Goal: Task Accomplishment & Management: Use online tool/utility

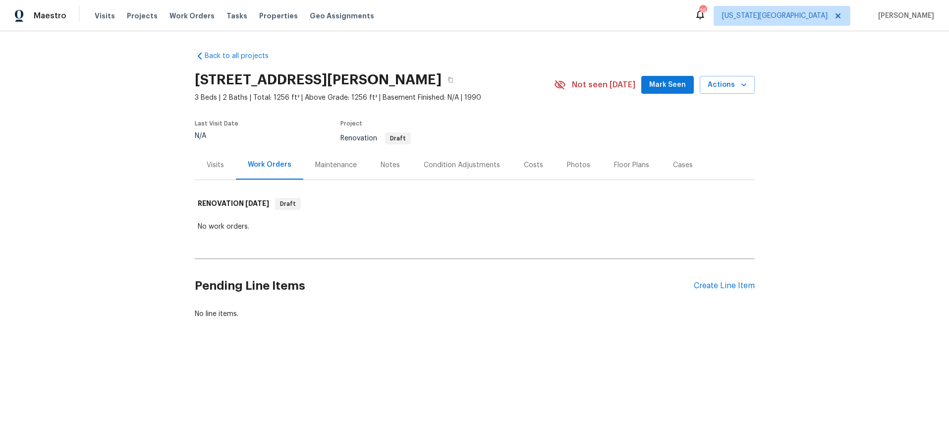
click at [468, 164] on div "Condition Adjustments" at bounding box center [462, 165] width 76 height 10
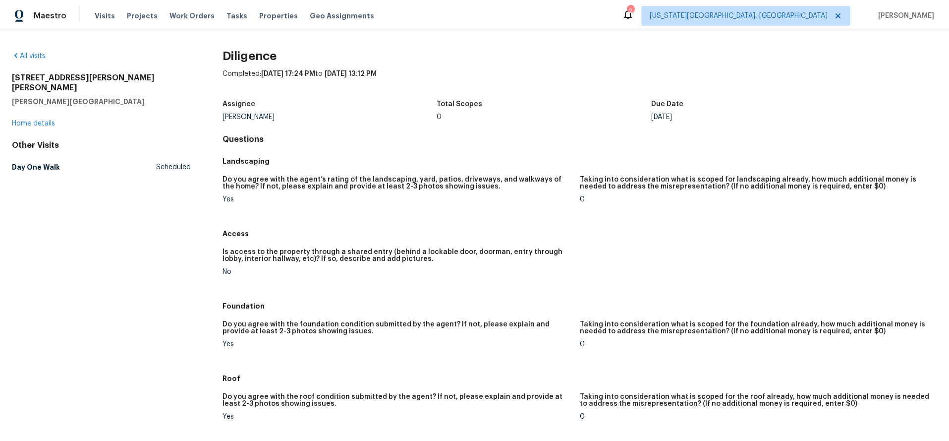
scroll to position [897, 0]
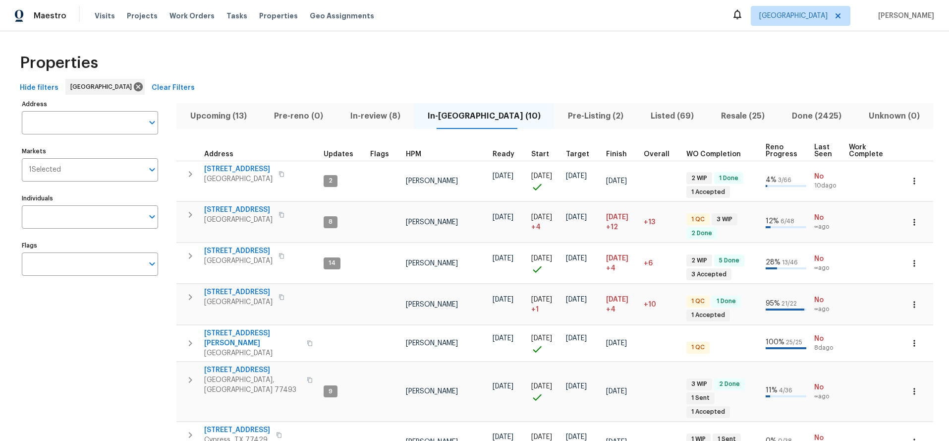
click at [623, 69] on div "Properties" at bounding box center [475, 63] width 918 height 32
click at [227, 18] on span "Tasks" at bounding box center [237, 15] width 21 height 7
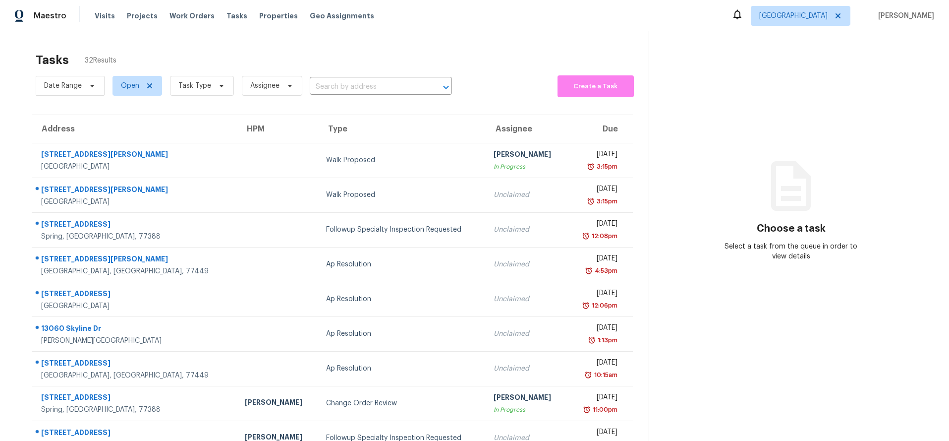
click at [268, 58] on div "Tasks 32 Results" at bounding box center [342, 60] width 613 height 26
click at [319, 53] on div "Tasks 32 Results" at bounding box center [342, 60] width 613 height 26
click at [211, 88] on span "Task Type" at bounding box center [202, 86] width 64 height 20
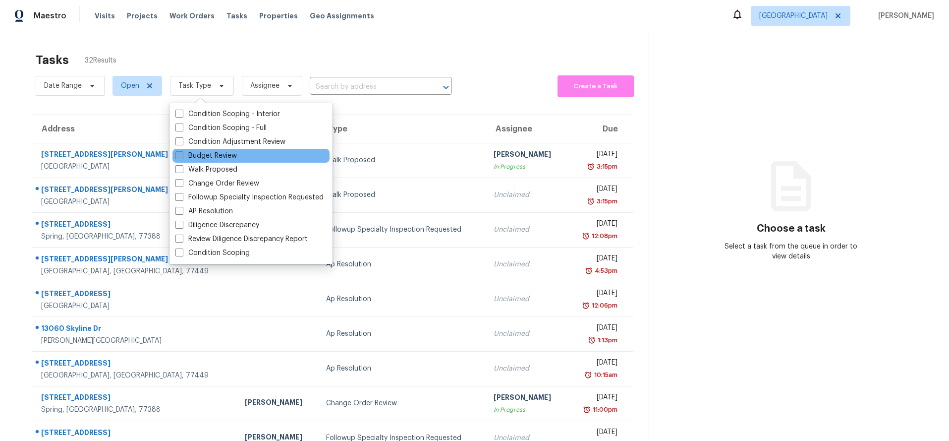
click at [216, 160] on label "Budget Review" at bounding box center [205, 156] width 61 height 10
click at [182, 157] on input "Budget Review" at bounding box center [178, 154] width 6 height 6
checkbox input "true"
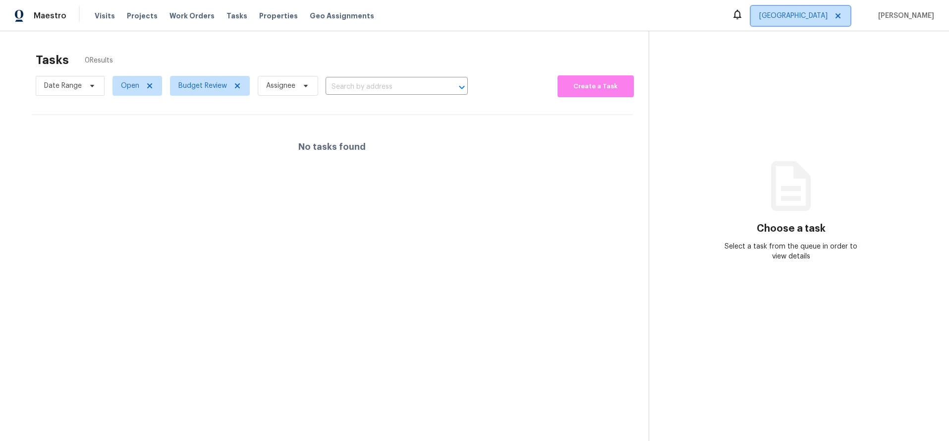
click at [819, 18] on span "Houston" at bounding box center [793, 16] width 68 height 10
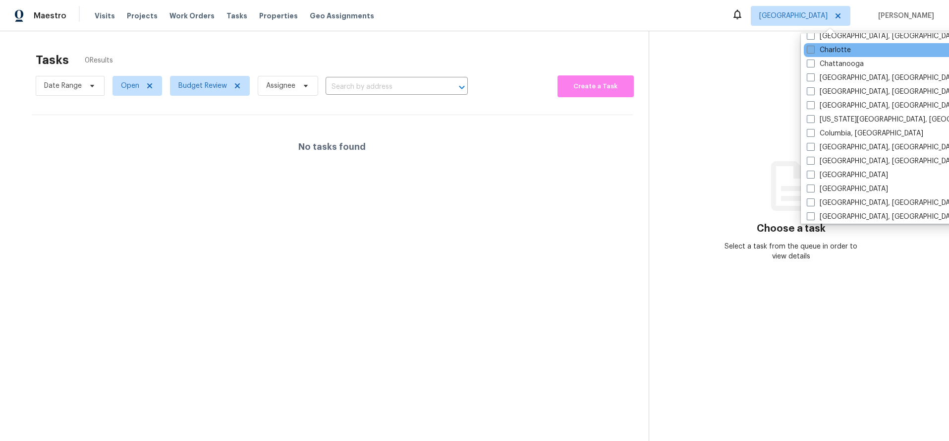
scroll to position [149, 0]
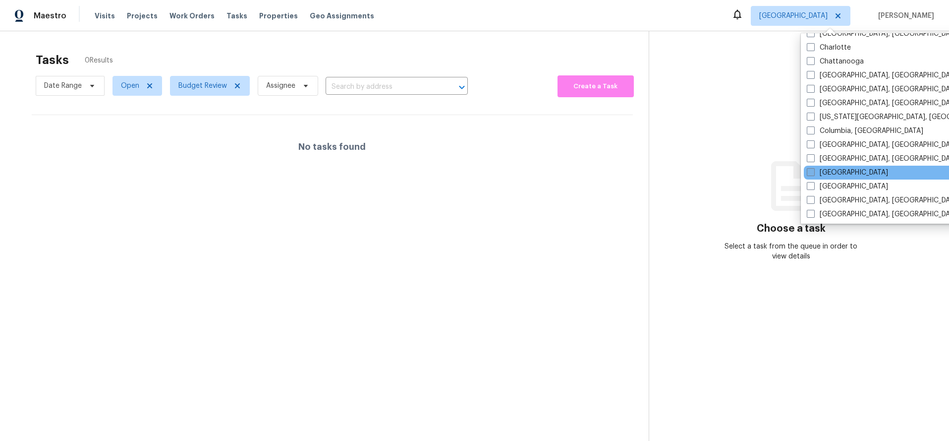
click at [813, 173] on span at bounding box center [811, 172] width 8 height 8
click at [813, 173] on input "Dallas" at bounding box center [810, 171] width 6 height 6
checkbox input "true"
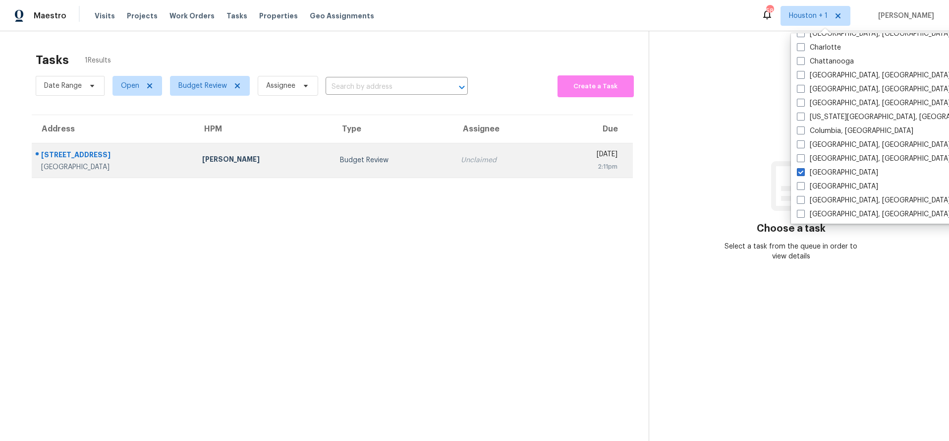
click at [397, 162] on div "Budget Review" at bounding box center [392, 160] width 105 height 10
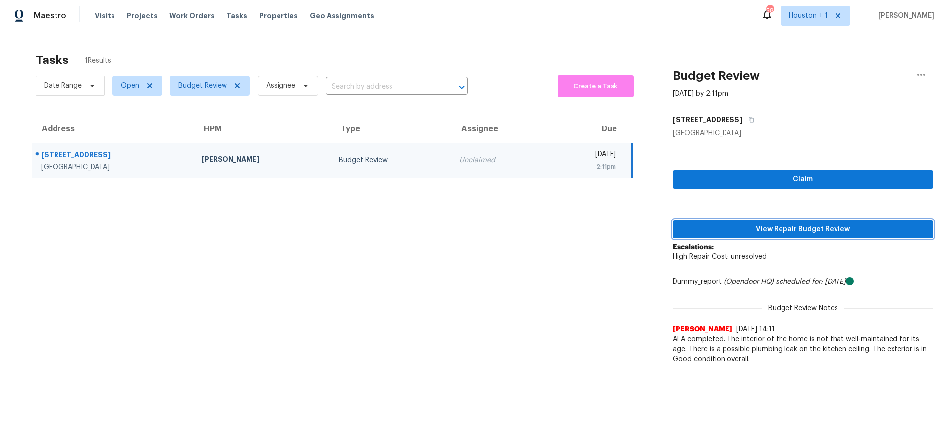
click at [734, 229] on span "View Repair Budget Review" at bounding box center [803, 229] width 245 height 12
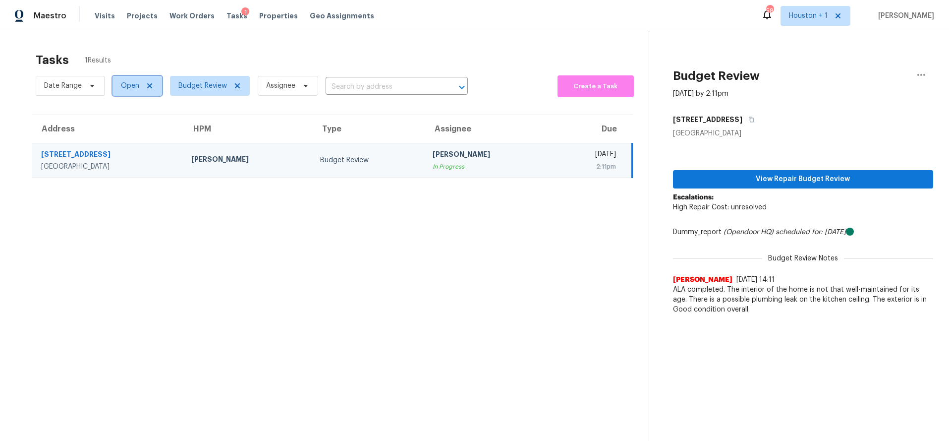
click at [138, 87] on span "Open" at bounding box center [130, 86] width 18 height 10
click at [124, 127] on span at bounding box center [122, 127] width 8 height 8
click at [124, 127] on input "Closed" at bounding box center [121, 126] width 6 height 6
checkbox input "true"
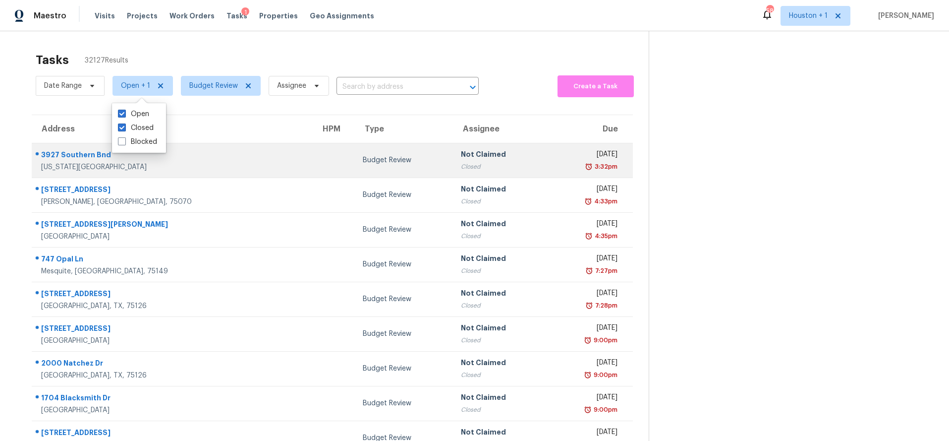
click at [461, 163] on div "Closed" at bounding box center [499, 167] width 77 height 10
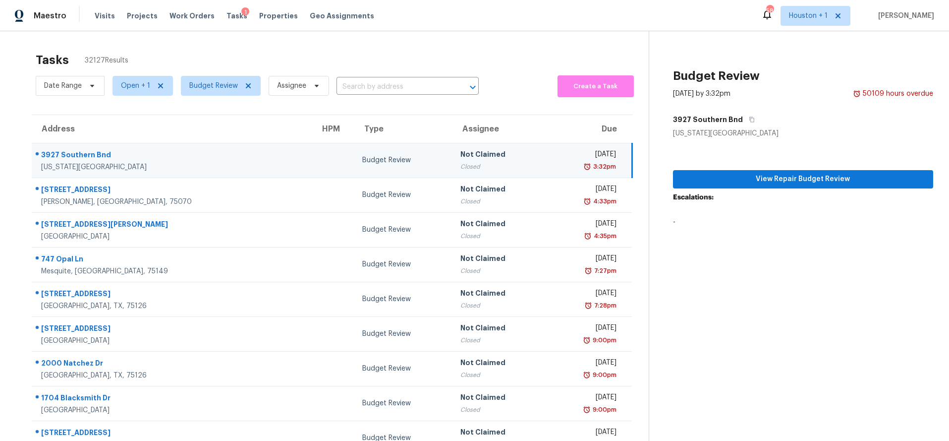
click at [748, 189] on div "View Repair Budget Review Escalations: -" at bounding box center [803, 185] width 261 height 94
click at [734, 181] on span "View Repair Budget Review" at bounding box center [803, 179] width 245 height 12
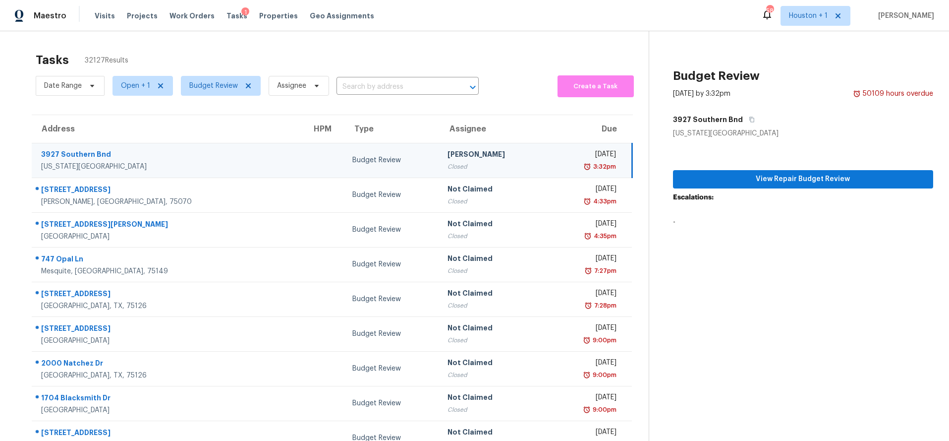
click at [293, 52] on div "Tasks 32127 Results" at bounding box center [342, 60] width 613 height 26
click at [268, 14] on span "Properties" at bounding box center [278, 16] width 39 height 10
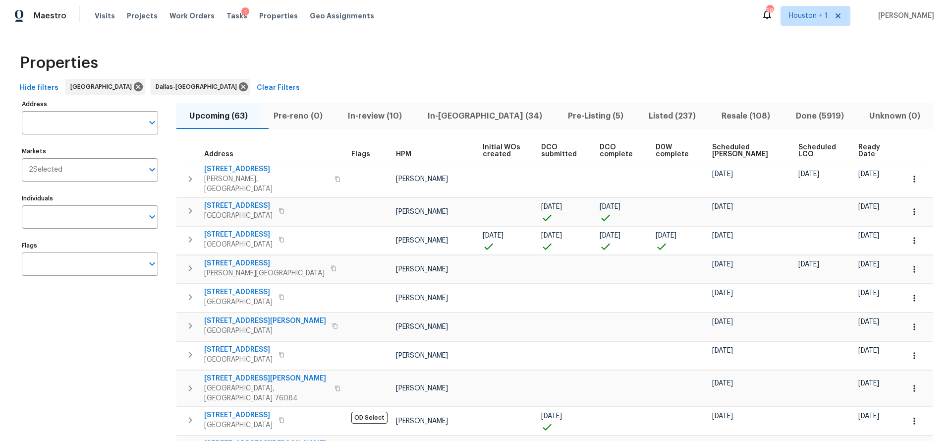
click at [235, 115] on span "Upcoming (63)" at bounding box center [218, 116] width 72 height 14
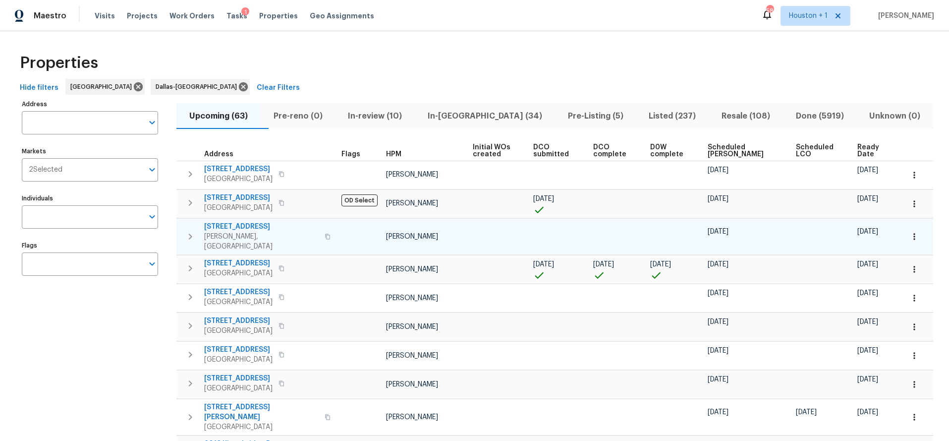
click at [246, 227] on span "5517 Grove Cove Dr" at bounding box center [261, 227] width 115 height 10
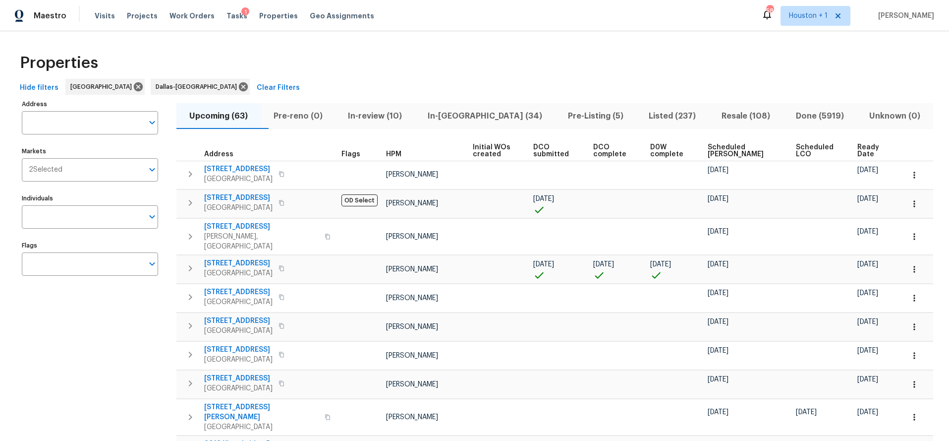
click at [227, 19] on div "Tasks 1" at bounding box center [237, 16] width 21 height 10
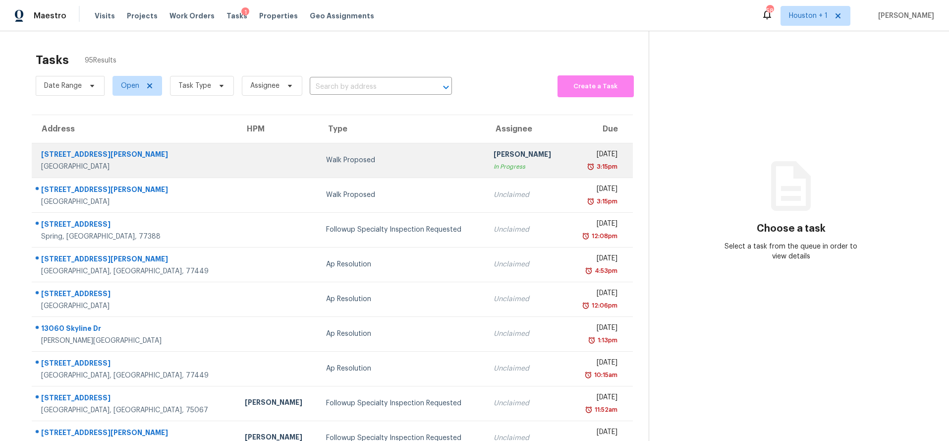
click at [379, 163] on div "Walk Proposed" at bounding box center [402, 160] width 152 height 10
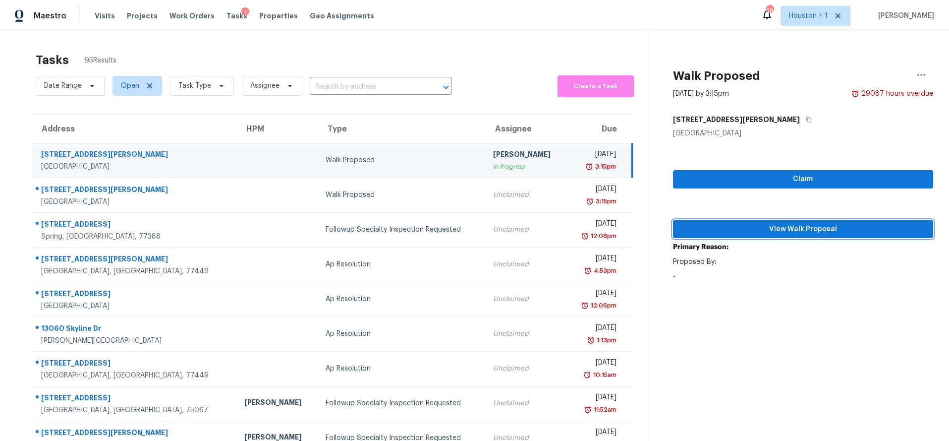
click at [743, 220] on button "View Walk Proposal" at bounding box center [803, 229] width 261 height 18
click at [761, 226] on span "View Walk Proposal" at bounding box center [803, 229] width 245 height 12
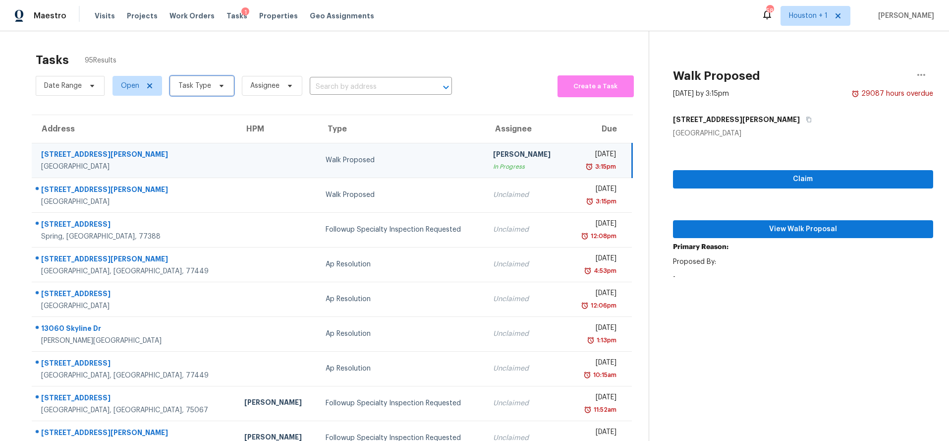
click at [225, 86] on span "Task Type" at bounding box center [202, 86] width 64 height 20
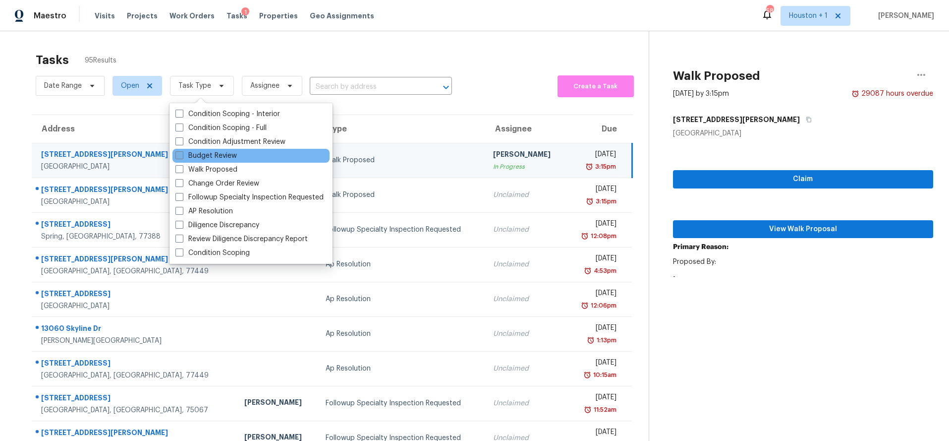
click at [224, 153] on label "Budget Review" at bounding box center [205, 156] width 61 height 10
click at [182, 153] on input "Budget Review" at bounding box center [178, 154] width 6 height 6
checkbox input "true"
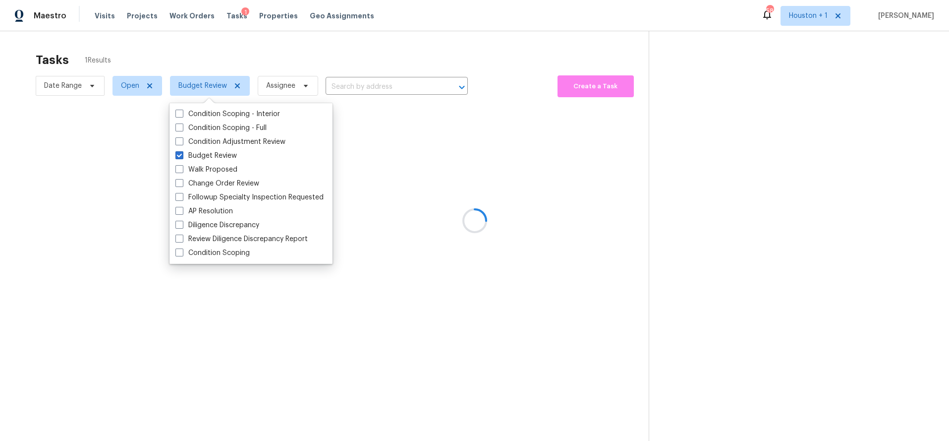
click at [456, 55] on div at bounding box center [474, 220] width 949 height 441
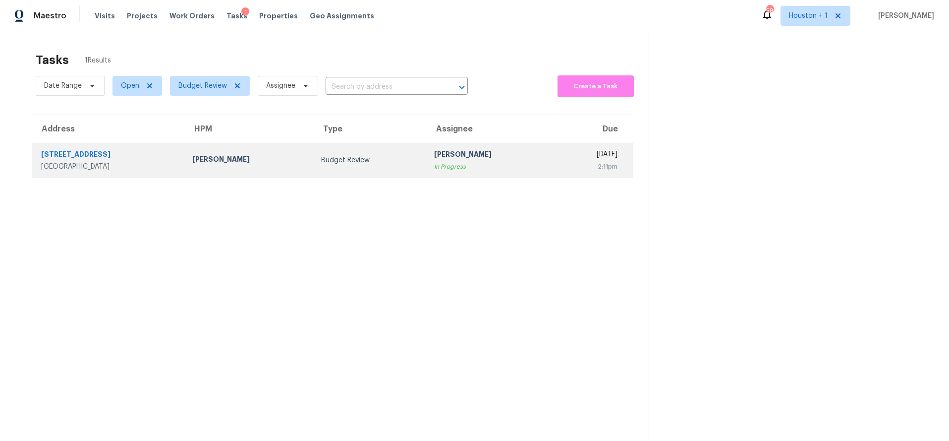
click at [376, 159] on div "Budget Review" at bounding box center [369, 160] width 97 height 10
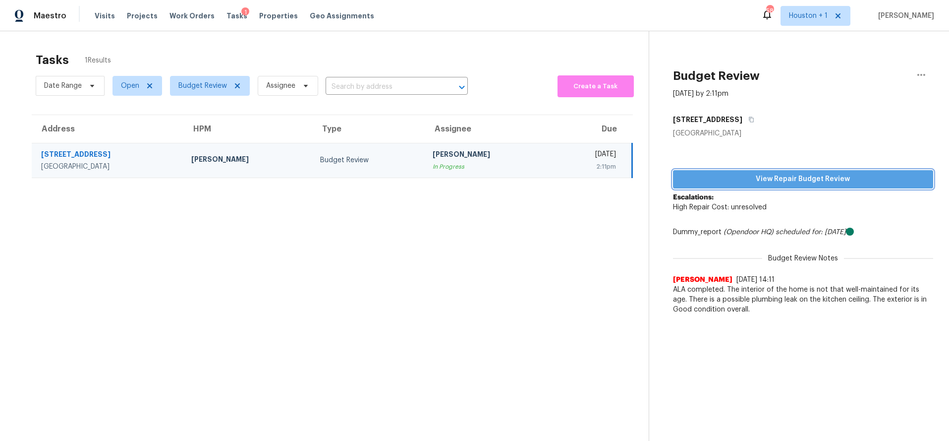
click at [750, 176] on span "View Repair Budget Review" at bounding box center [803, 179] width 245 height 12
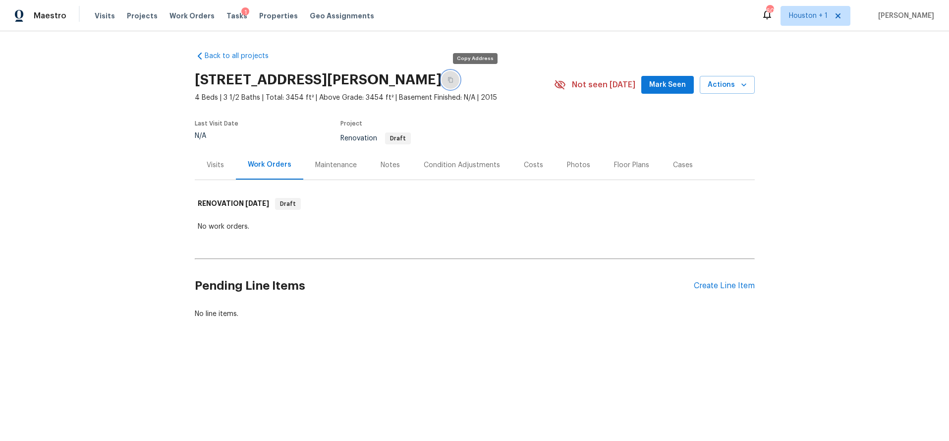
click at [460, 81] on button "button" at bounding box center [451, 80] width 18 height 18
